Goal: Task Accomplishment & Management: Manage account settings

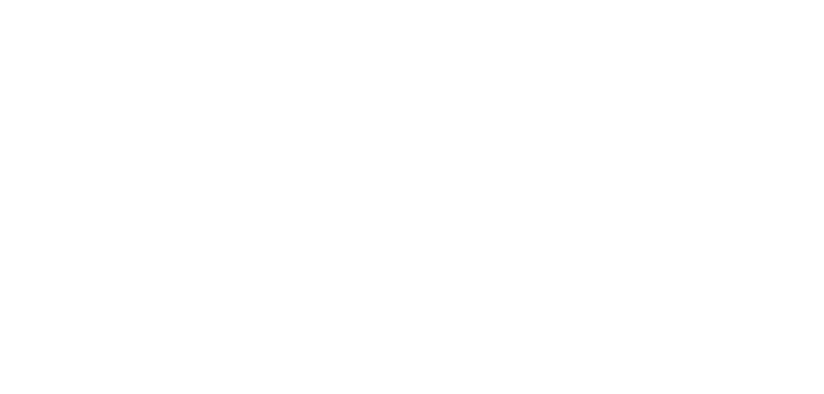
type input "**********"
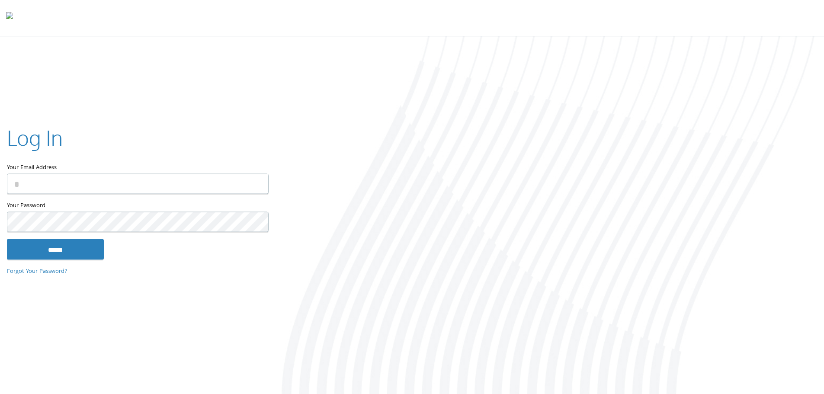
type input "**********"
click at [64, 245] on input "******" at bounding box center [55, 249] width 97 height 21
